Goal: Obtain resource: Download file/media

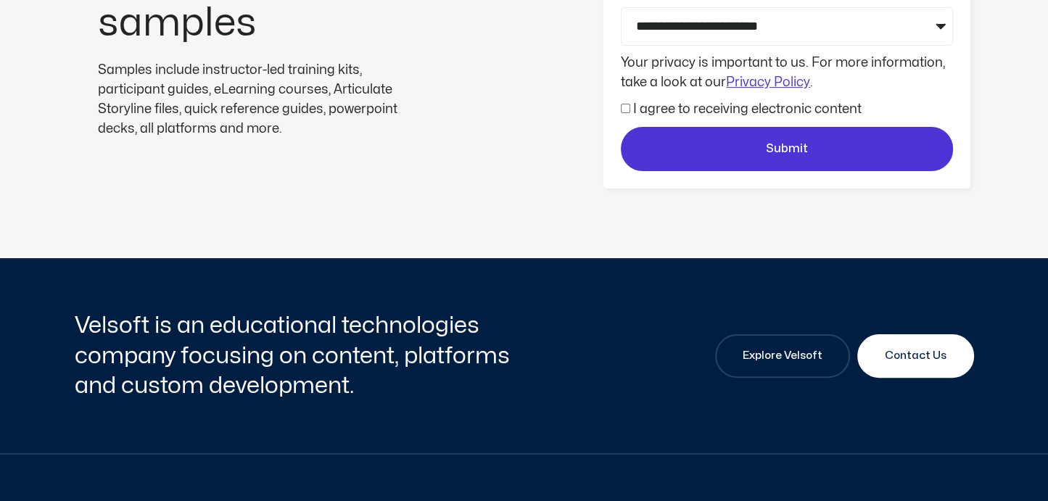
scroll to position [362, 0]
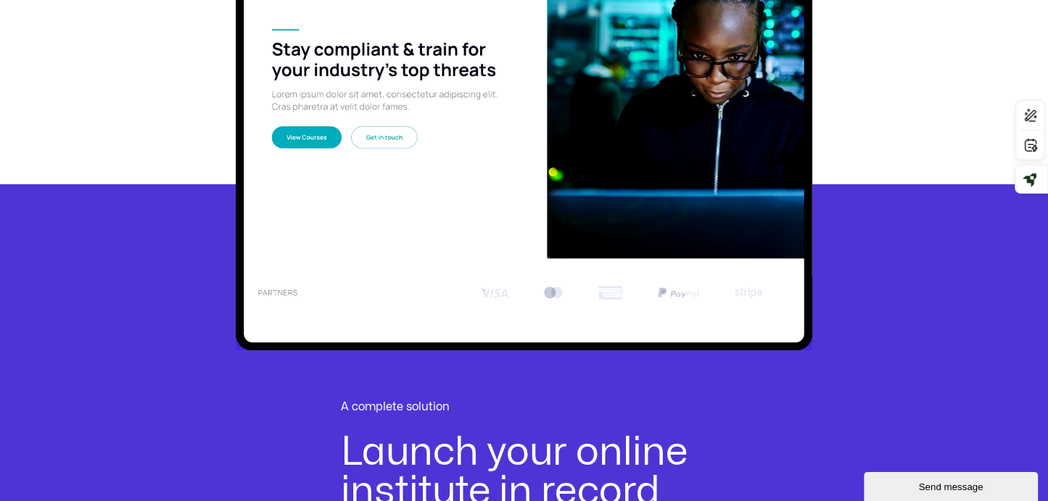
scroll to position [362, 0]
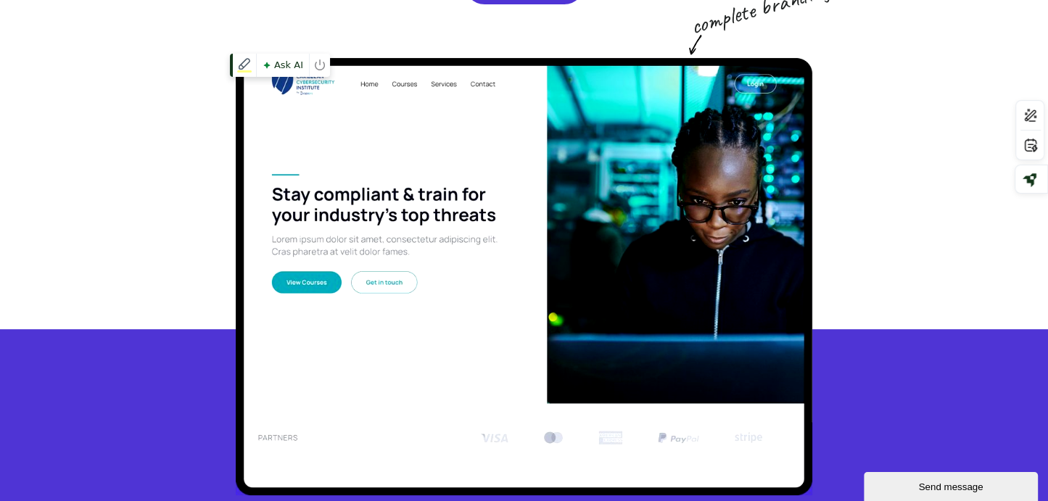
click at [296, 280] on img at bounding box center [524, 276] width 576 height 437
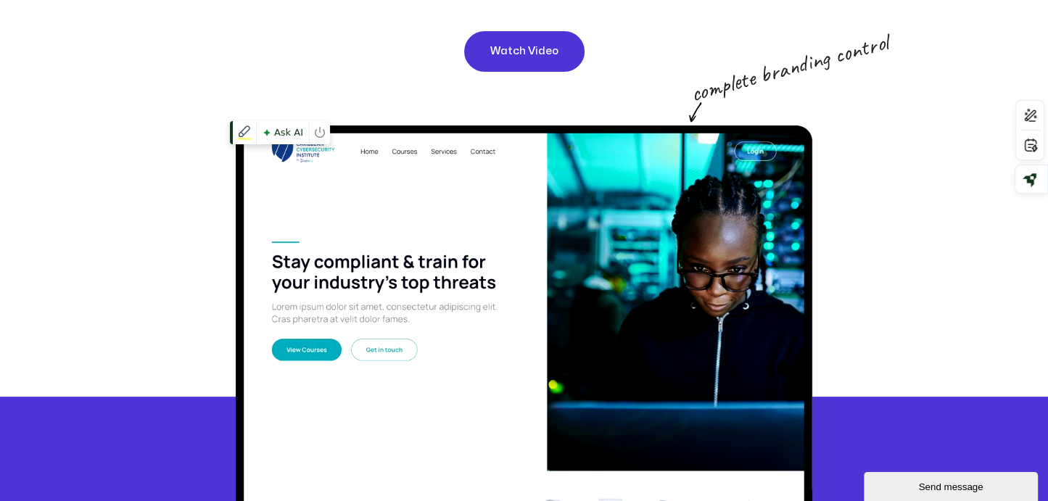
scroll to position [217, 0]
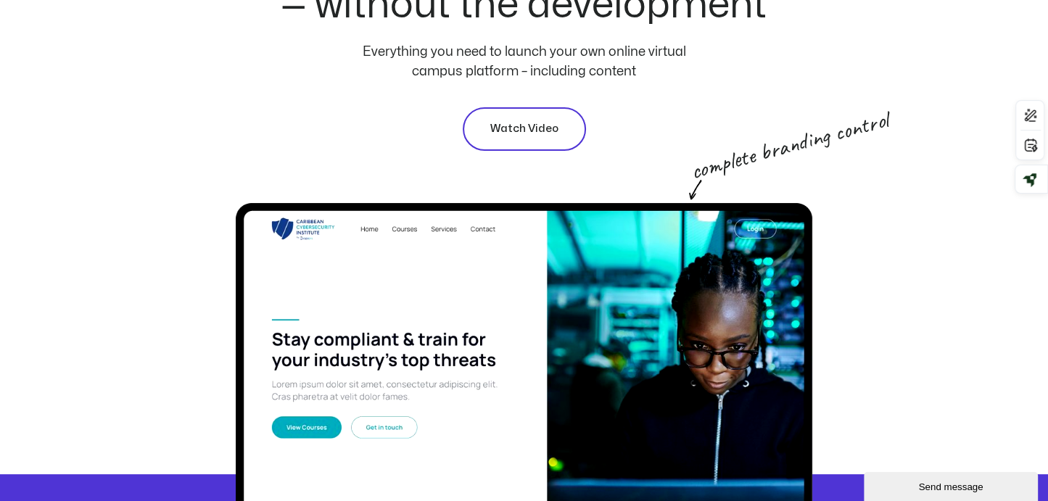
click at [503, 133] on span "Watch Video" at bounding box center [524, 128] width 68 height 17
click at [505, 124] on span "Watch Video" at bounding box center [524, 128] width 68 height 17
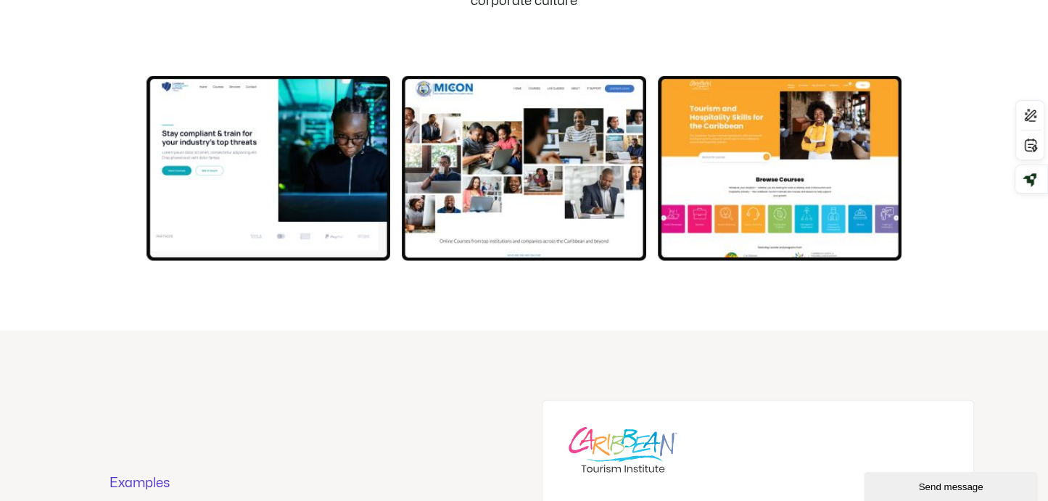
scroll to position [3190, 0]
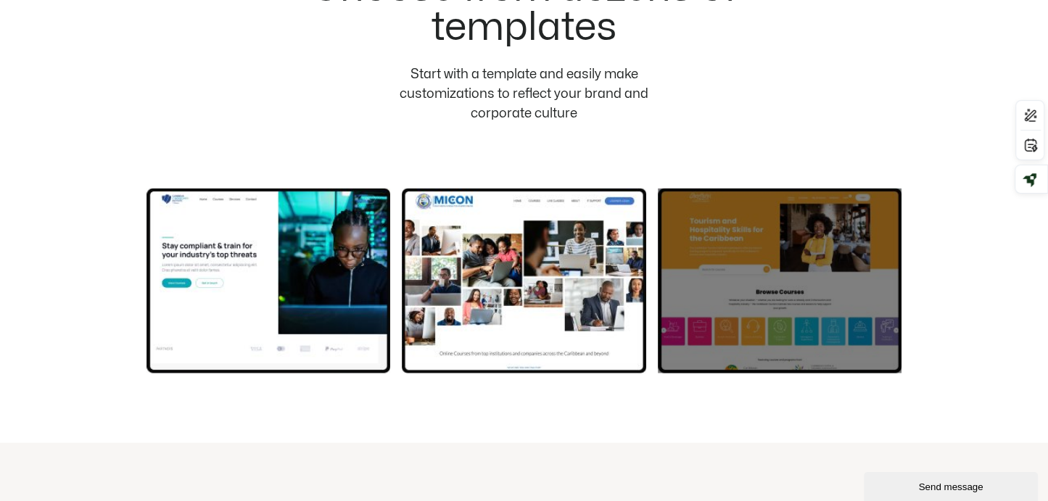
click at [884, 283] on div at bounding box center [780, 281] width 244 height 186
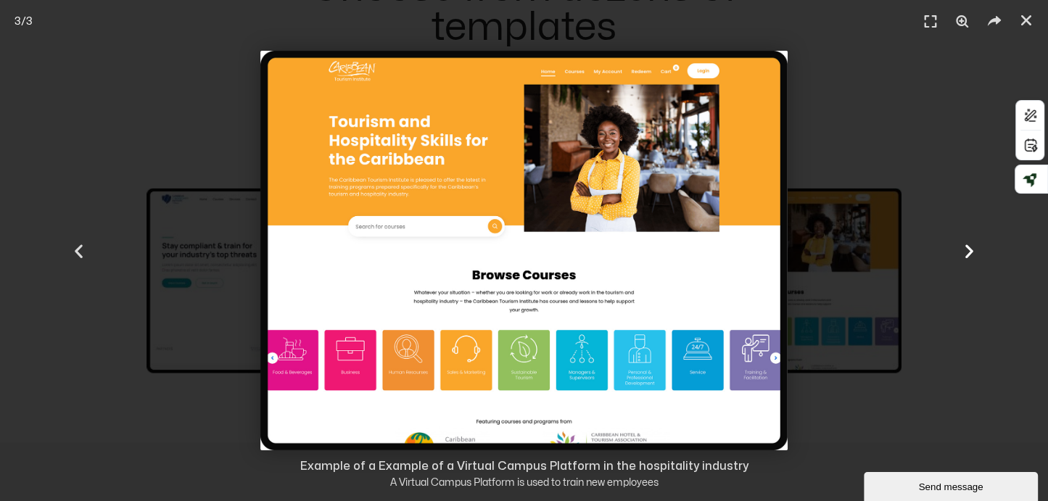
click at [971, 253] on icon "Next slide" at bounding box center [969, 250] width 18 height 18
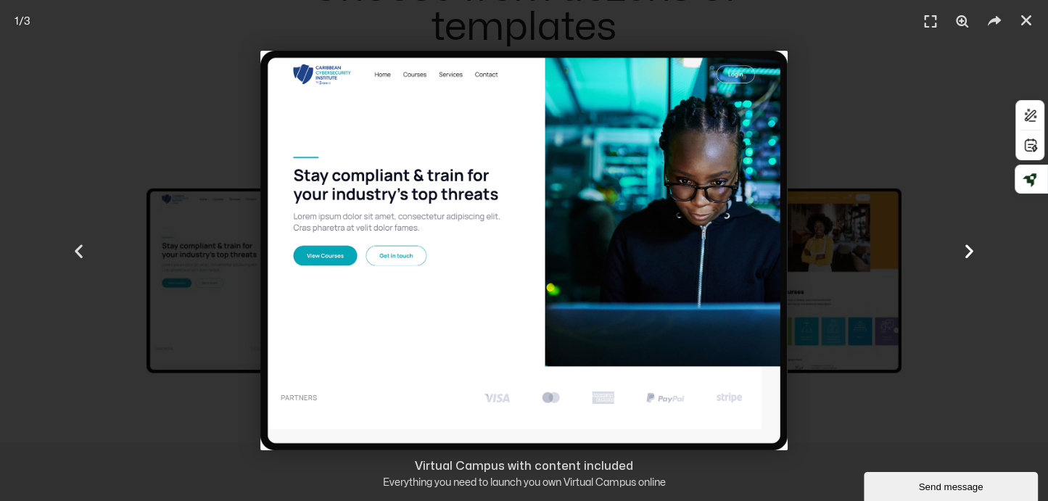
click at [971, 253] on icon "Next slide" at bounding box center [969, 250] width 18 height 18
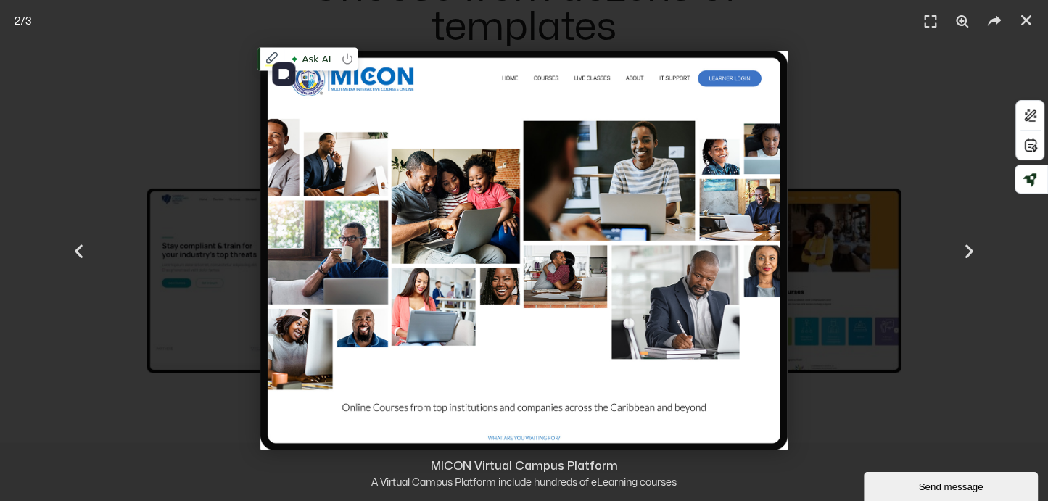
click at [672, 257] on img "2 / 3" at bounding box center [523, 250] width 526 height 399
click at [633, 266] on img "2 / 3" at bounding box center [523, 250] width 526 height 399
click at [607, 307] on img "2 / 3" at bounding box center [523, 250] width 526 height 399
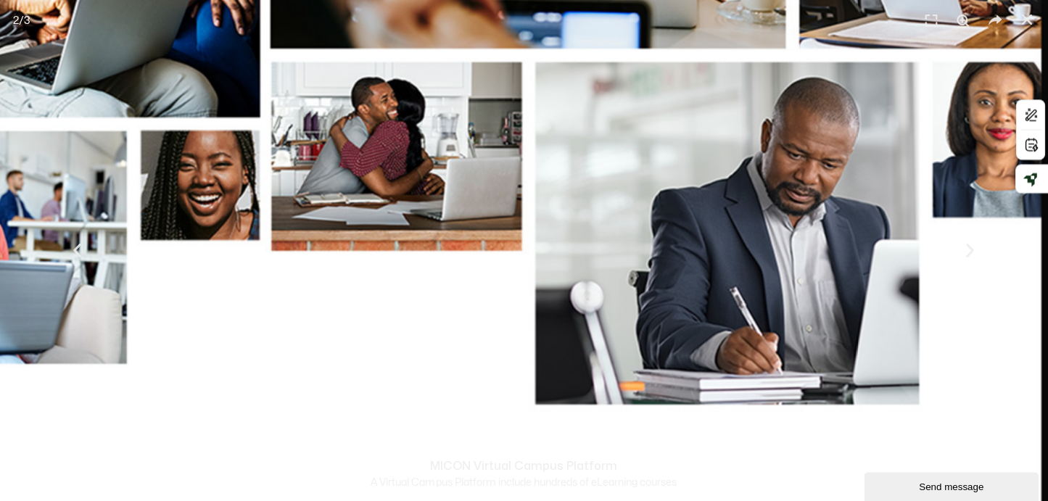
scroll to position [3479, 0]
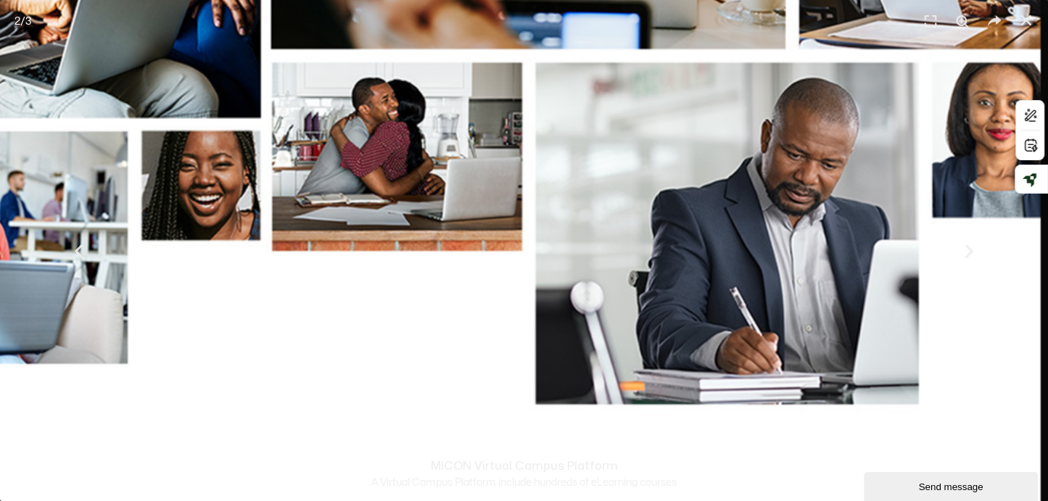
click at [579, 41] on header "2 / 3" at bounding box center [524, 21] width 1048 height 43
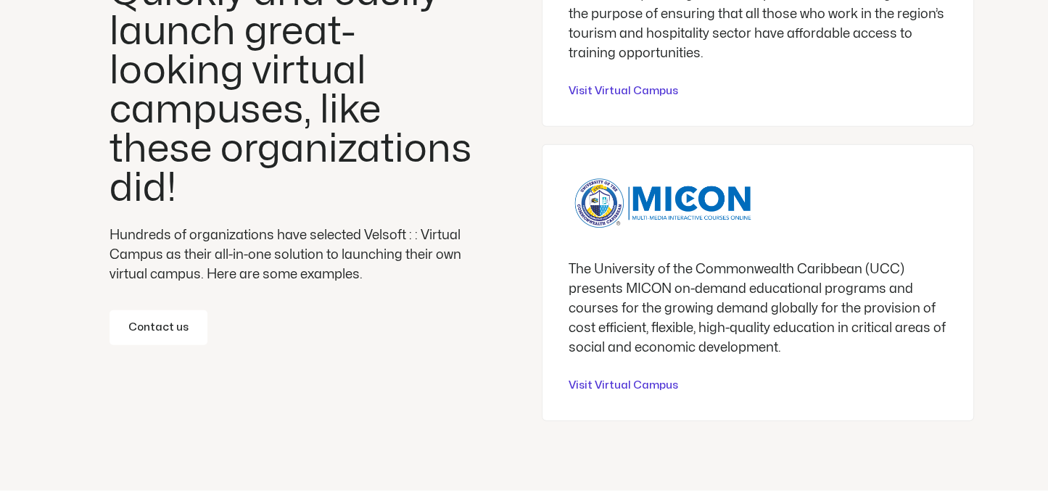
scroll to position [3623, 0]
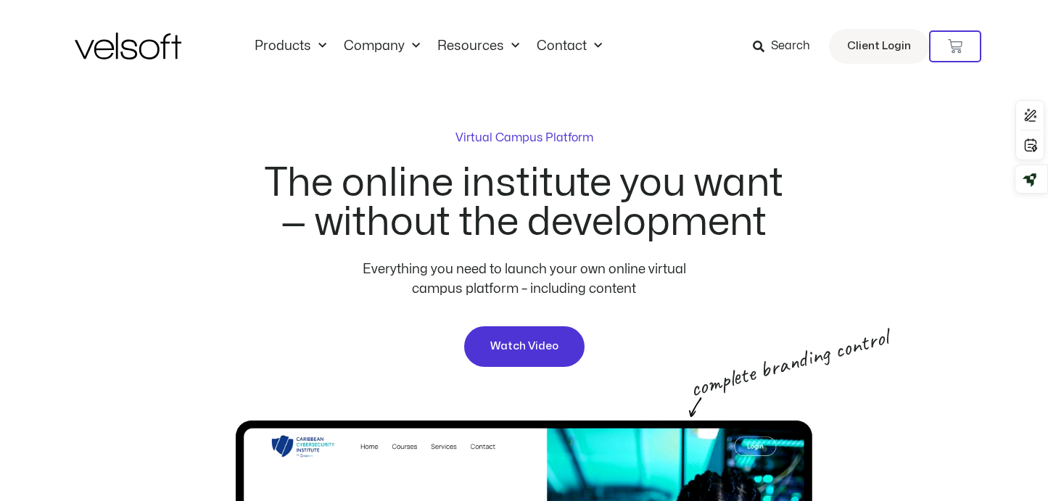
scroll to position [3361, 0]
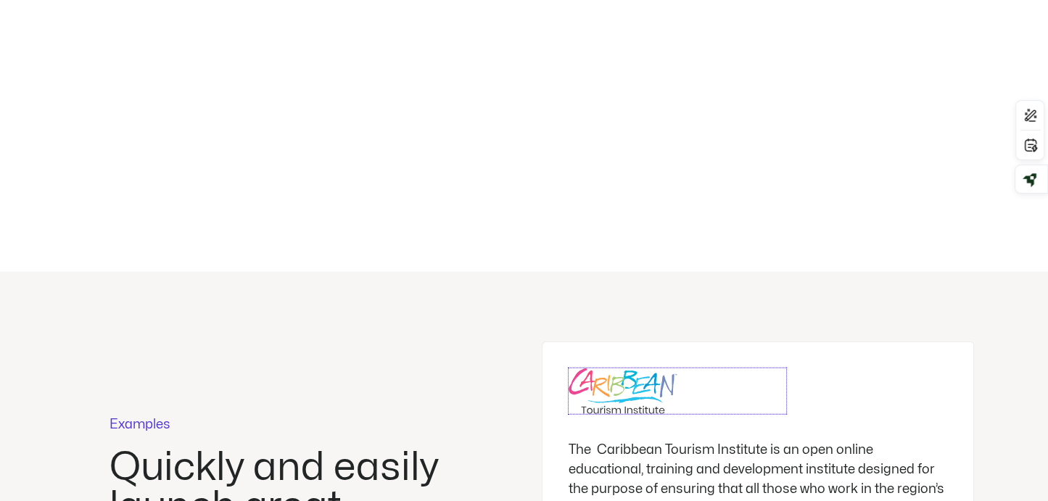
click at [620, 374] on img at bounding box center [622, 391] width 109 height 46
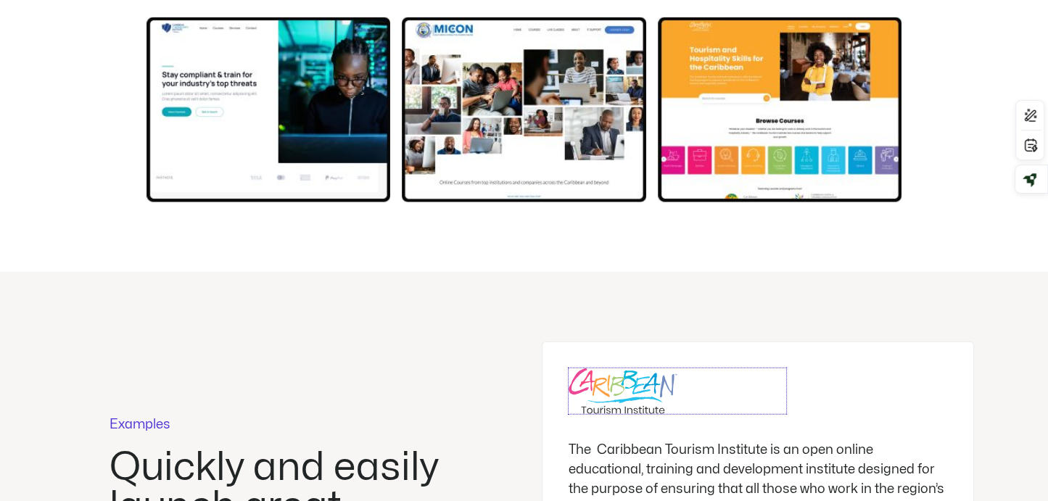
scroll to position [3578, 0]
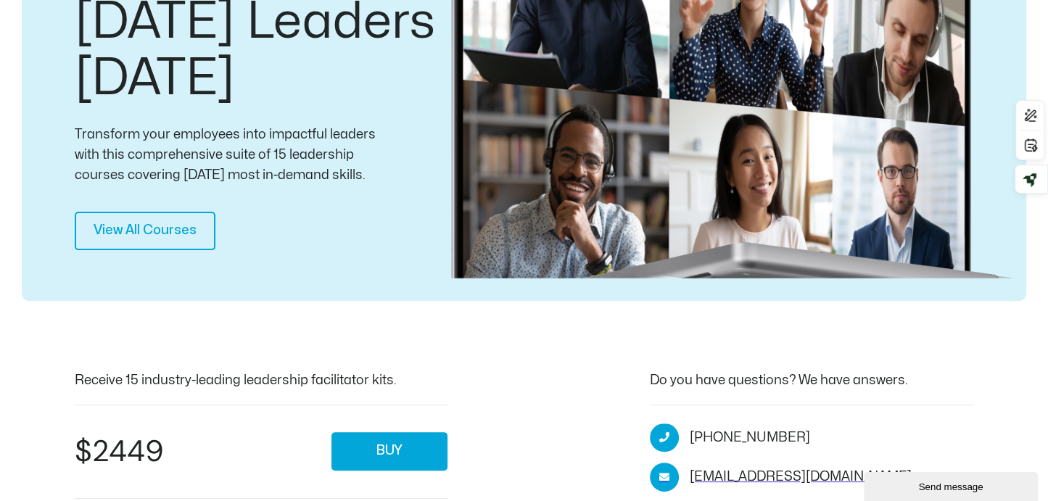
scroll to position [145, 0]
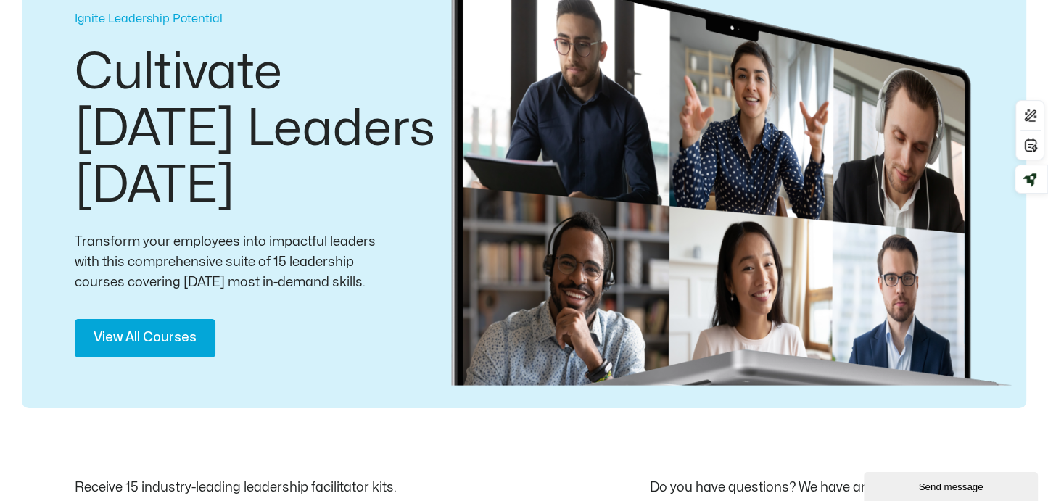
click at [167, 347] on span "View All Courses" at bounding box center [145, 338] width 103 height 21
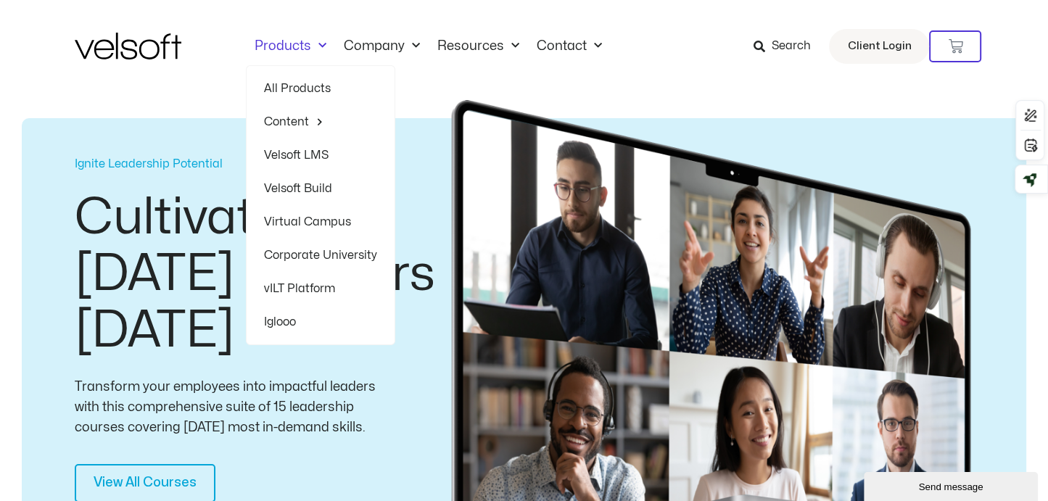
click at [306, 46] on link "Products" at bounding box center [290, 46] width 89 height 16
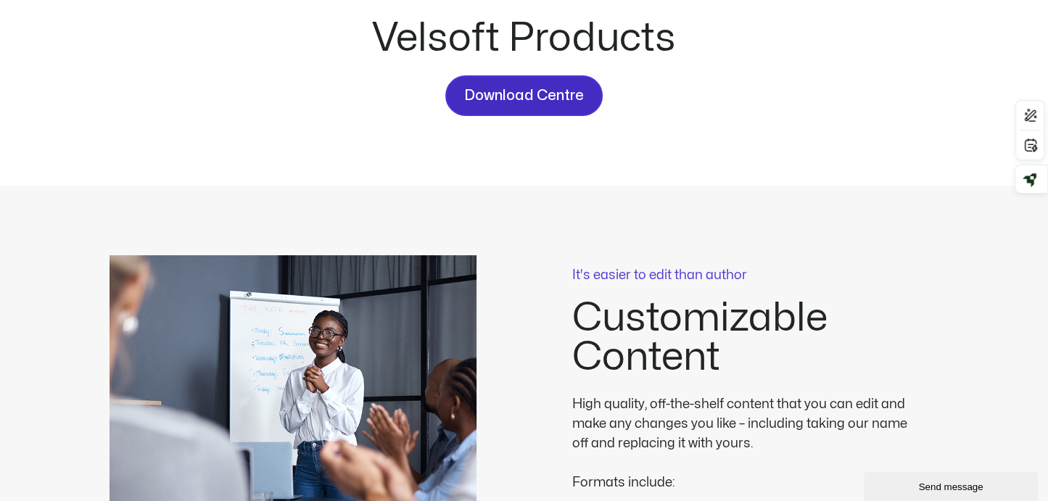
click at [506, 89] on span "Download Centre" at bounding box center [524, 95] width 120 height 23
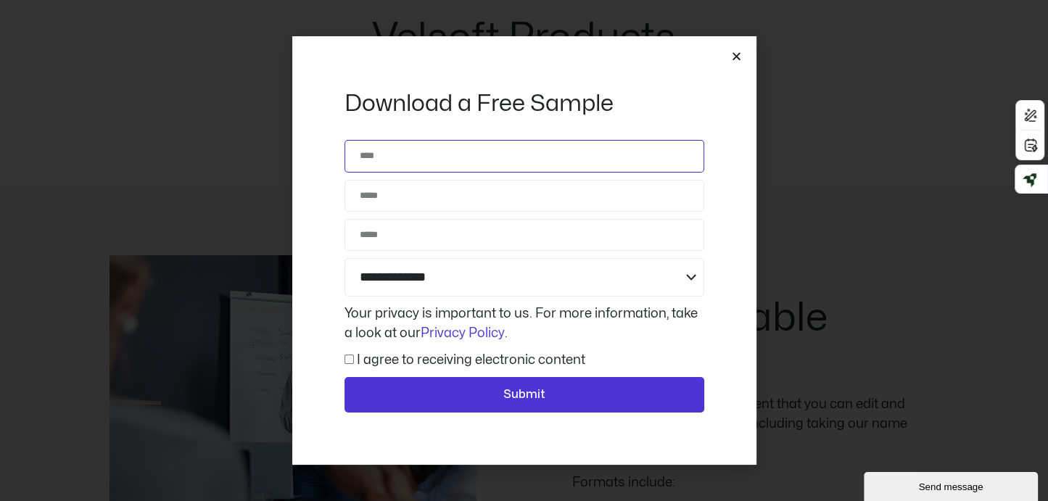
click at [438, 165] on input "Name" at bounding box center [524, 156] width 360 height 32
type input "**********"
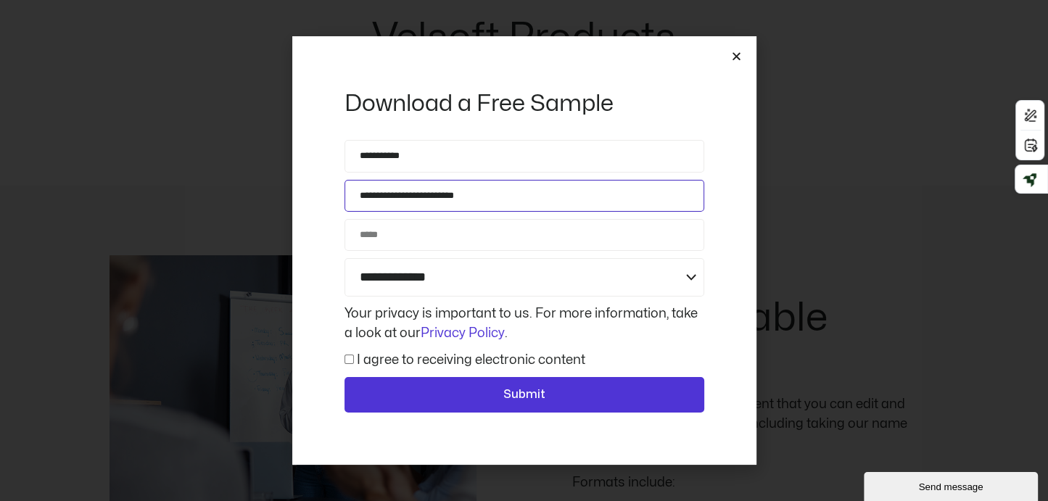
click at [484, 199] on input "**********" at bounding box center [524, 196] width 360 height 32
type input "**********"
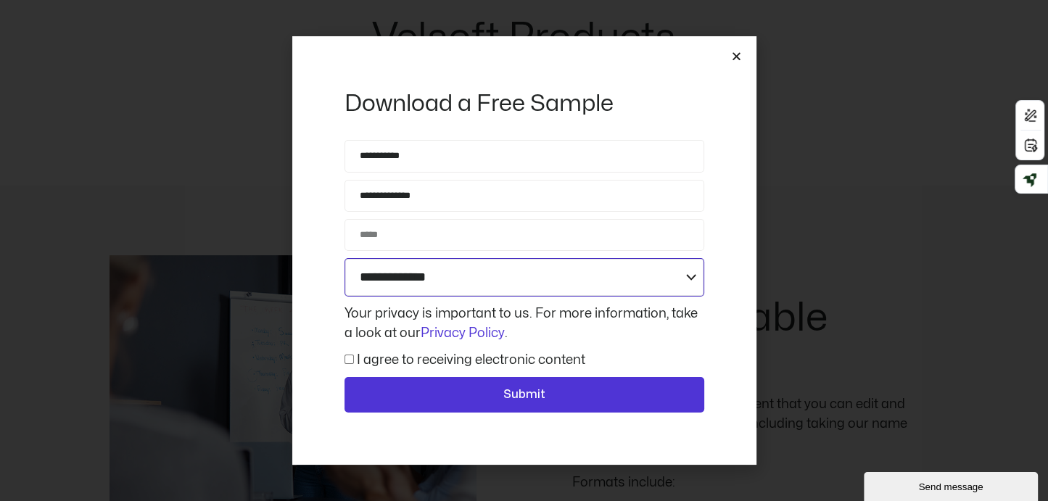
click at [447, 270] on select "**********" at bounding box center [524, 277] width 360 height 38
select select "**********"
click at [344, 258] on select "**********" at bounding box center [524, 277] width 360 height 38
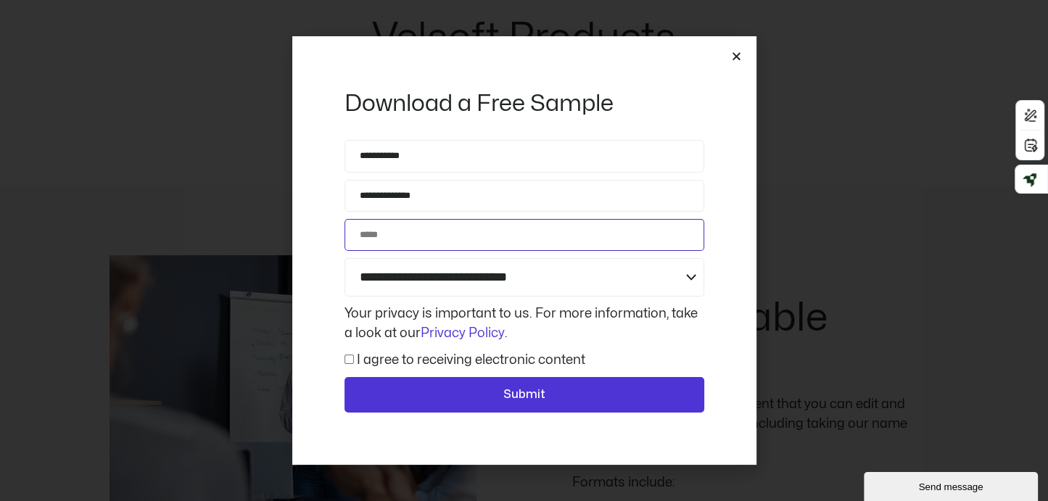
click at [426, 239] on input "Phone" at bounding box center [524, 235] width 360 height 32
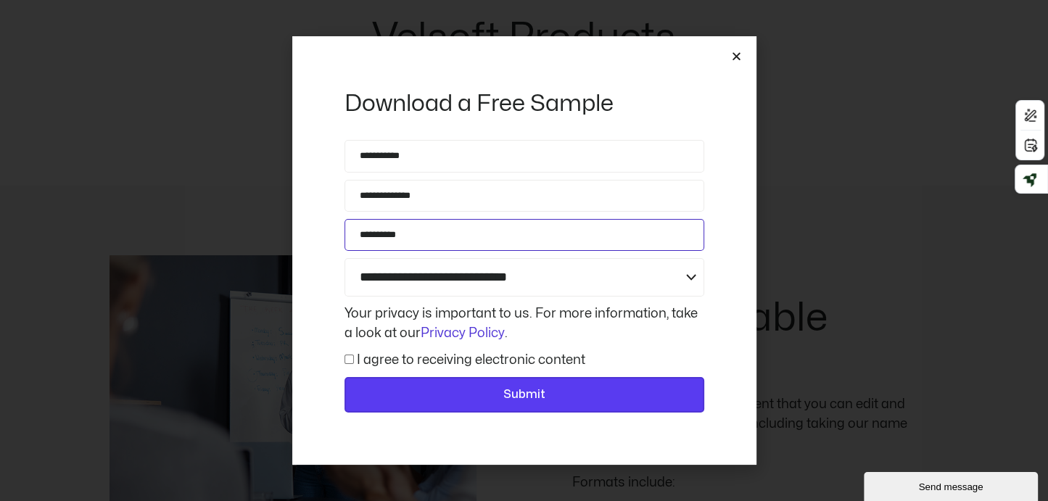
type input "**********"
click at [503, 384] on button "Submit" at bounding box center [524, 395] width 360 height 36
click at [494, 382] on button "Submit" at bounding box center [524, 395] width 360 height 36
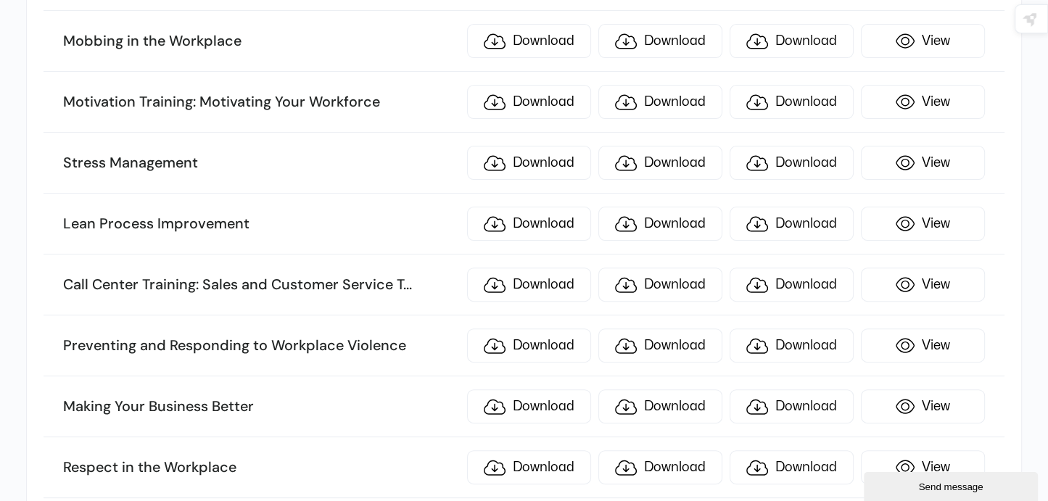
scroll to position [5655, 0]
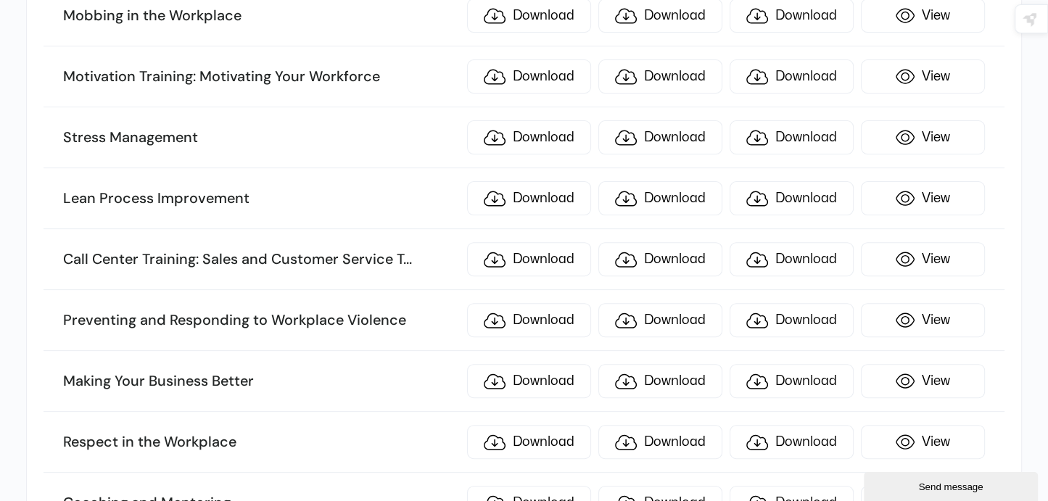
click at [230, 372] on h3 "Making Your Business Better" at bounding box center [261, 381] width 396 height 19
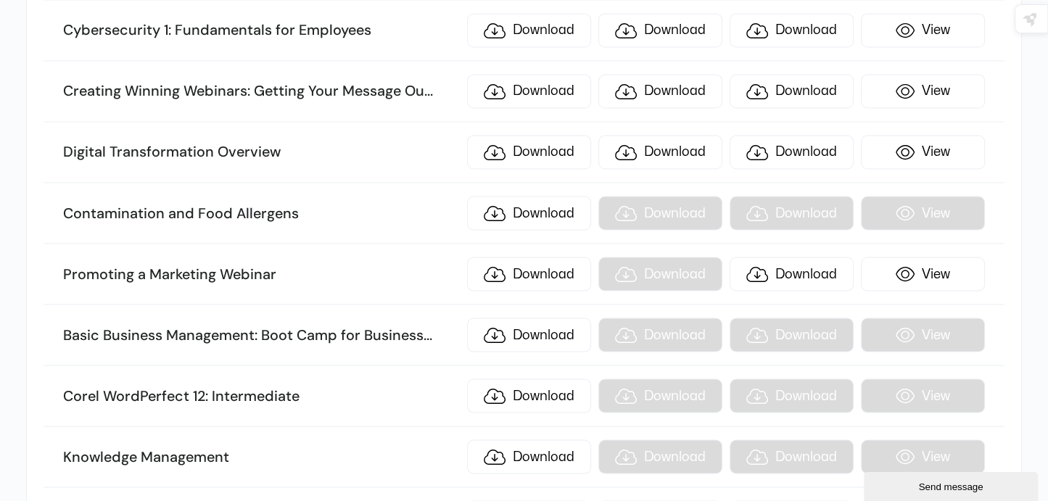
scroll to position [7685, 0]
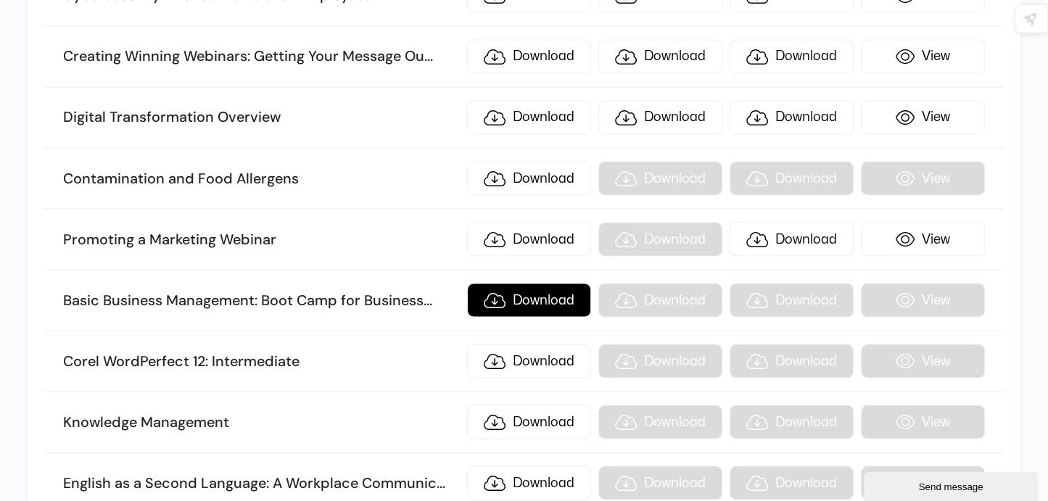
click at [502, 283] on link "Download" at bounding box center [529, 300] width 124 height 34
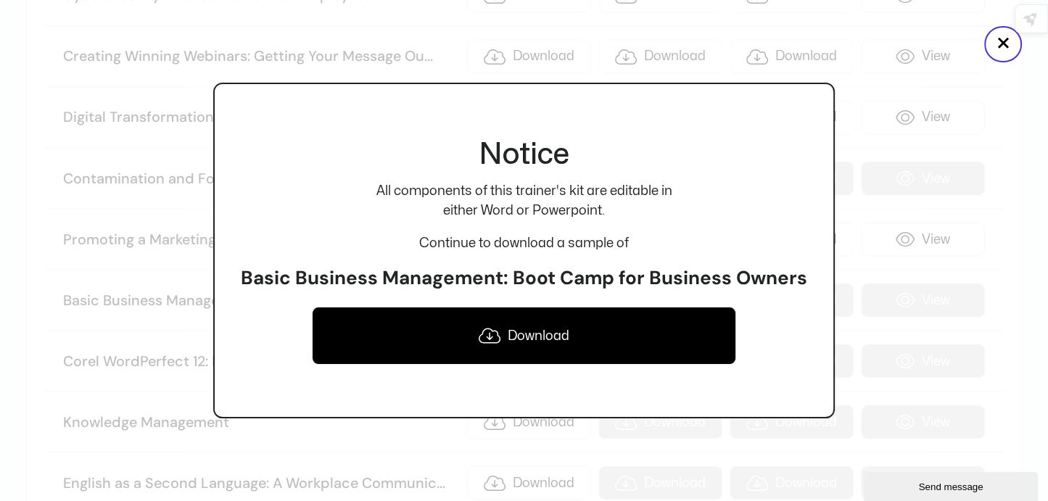
click at [497, 330] on icon at bounding box center [489, 335] width 22 height 17
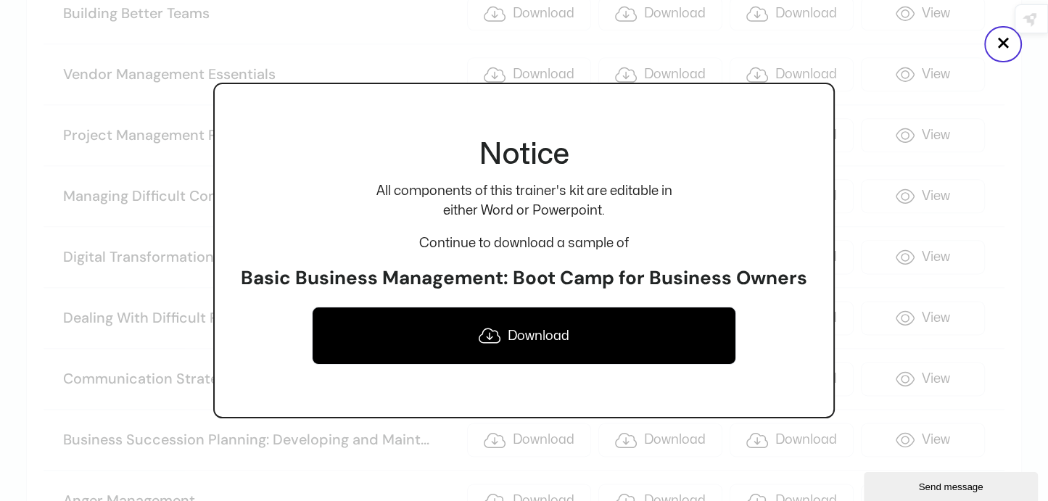
scroll to position [6815, 0]
click at [995, 46] on button "×" at bounding box center [1003, 44] width 38 height 36
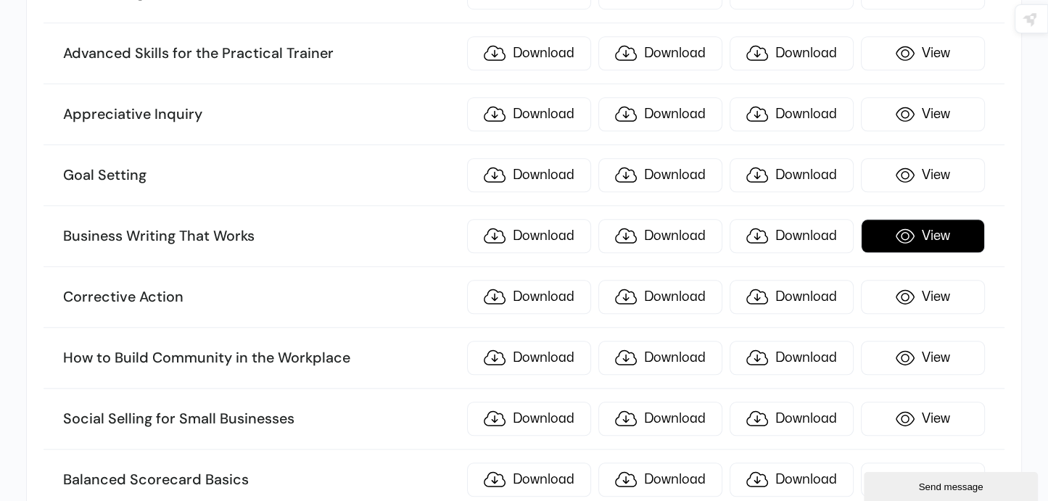
scroll to position [1377, 0]
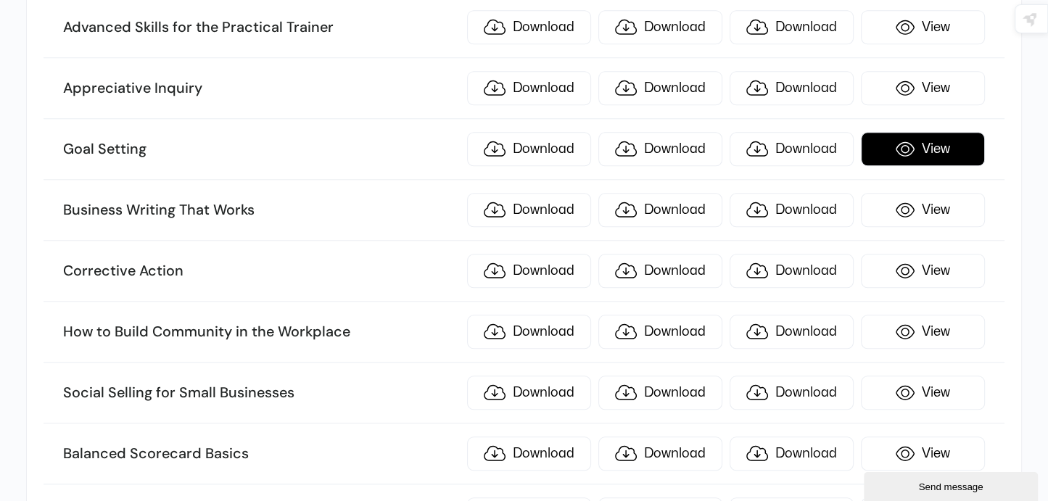
click at [914, 136] on link "View" at bounding box center [923, 149] width 124 height 34
